Goal: Navigation & Orientation: Find specific page/section

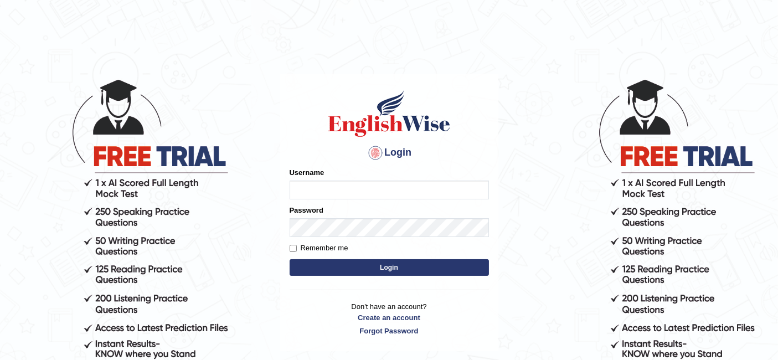
type input "aliakbar"
click at [376, 260] on button "Login" at bounding box center [389, 267] width 199 height 17
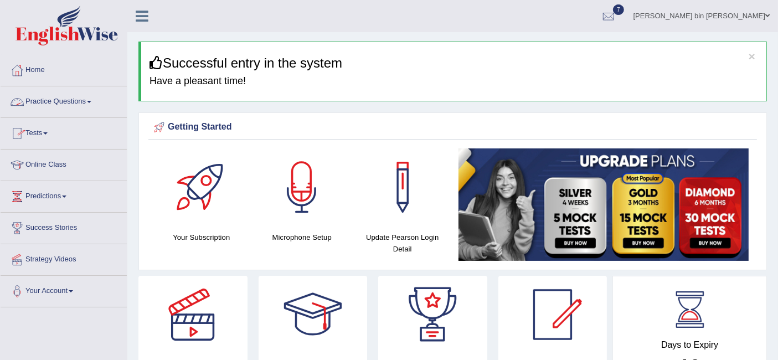
click at [64, 104] on link "Practice Questions" at bounding box center [64, 100] width 126 height 28
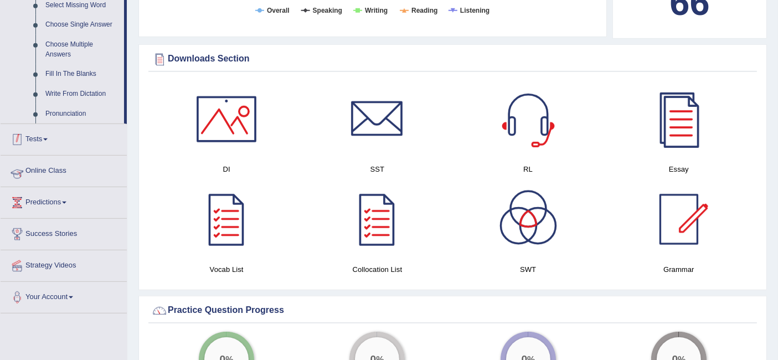
scroll to position [588, 0]
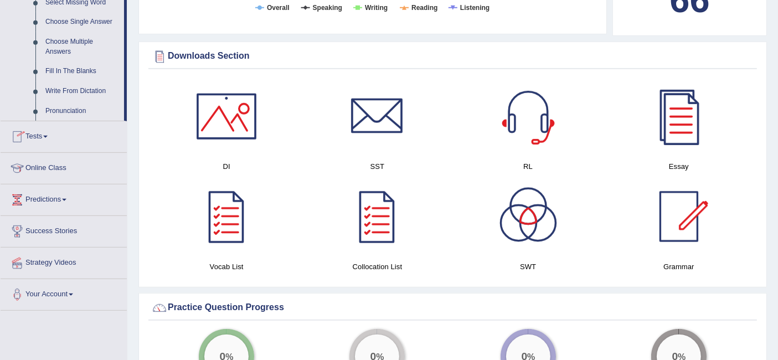
click at [52, 137] on link "Tests" at bounding box center [64, 135] width 126 height 28
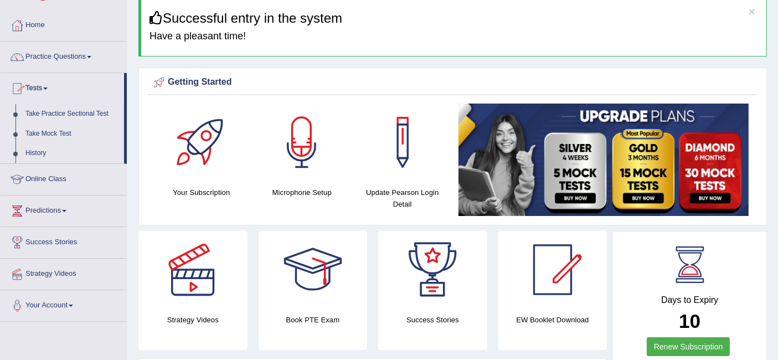
scroll to position [0, 0]
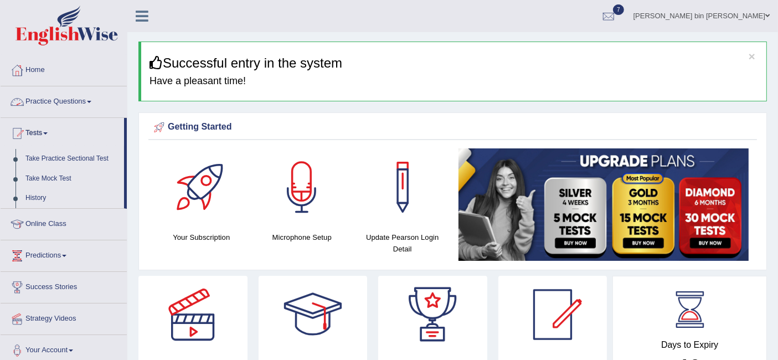
click at [52, 87] on link "Practice Questions" at bounding box center [64, 100] width 126 height 28
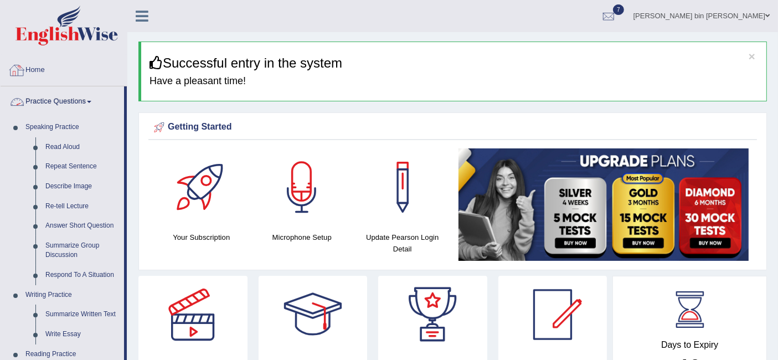
click at [49, 75] on link "Home" at bounding box center [64, 69] width 126 height 28
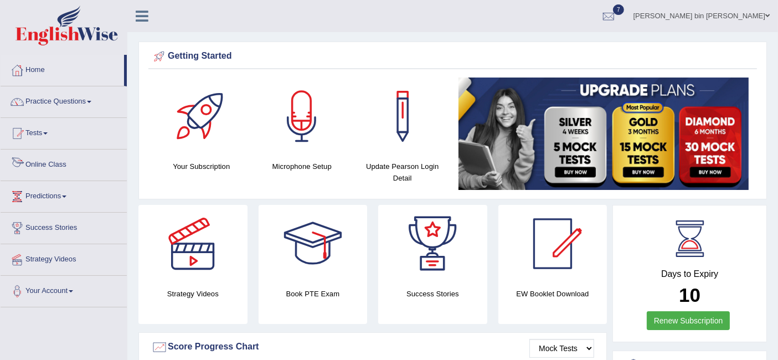
click at [55, 168] on link "Online Class" at bounding box center [64, 164] width 126 height 28
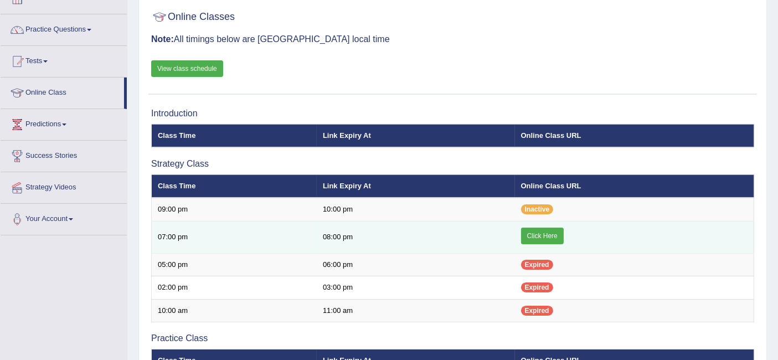
scroll to position [74, 0]
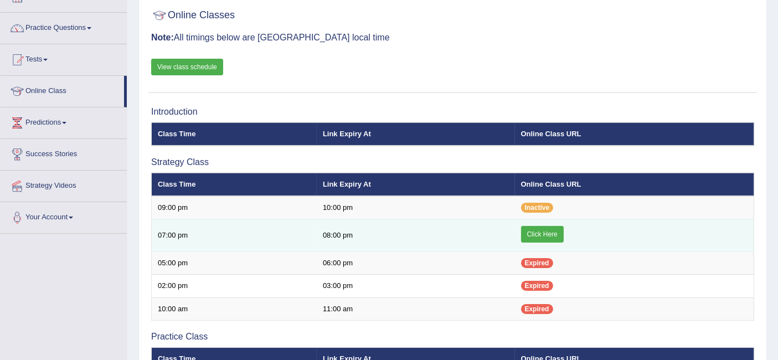
click at [555, 232] on link "Click Here" at bounding box center [542, 234] width 43 height 17
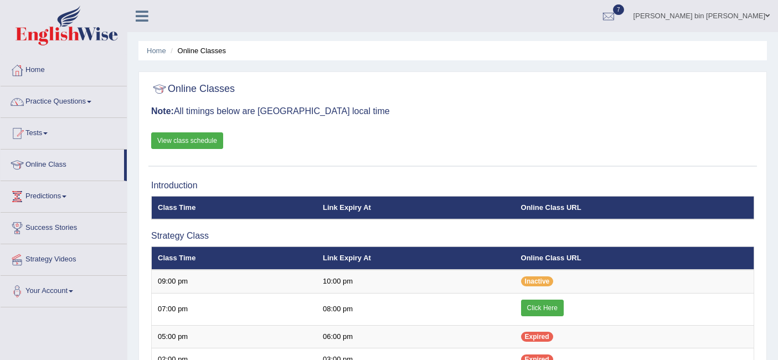
scroll to position [74, 0]
